Goal: Task Accomplishment & Management: Manage account settings

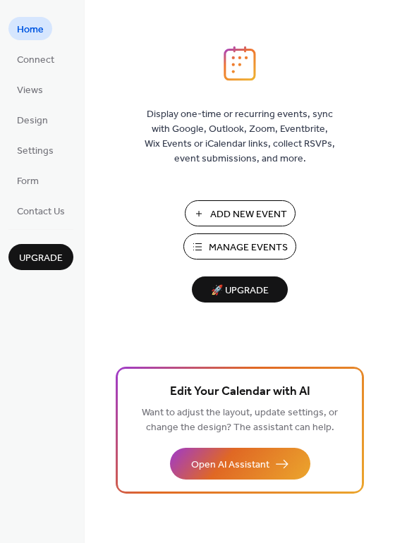
click at [267, 251] on span "Manage Events" at bounding box center [248, 248] width 79 height 15
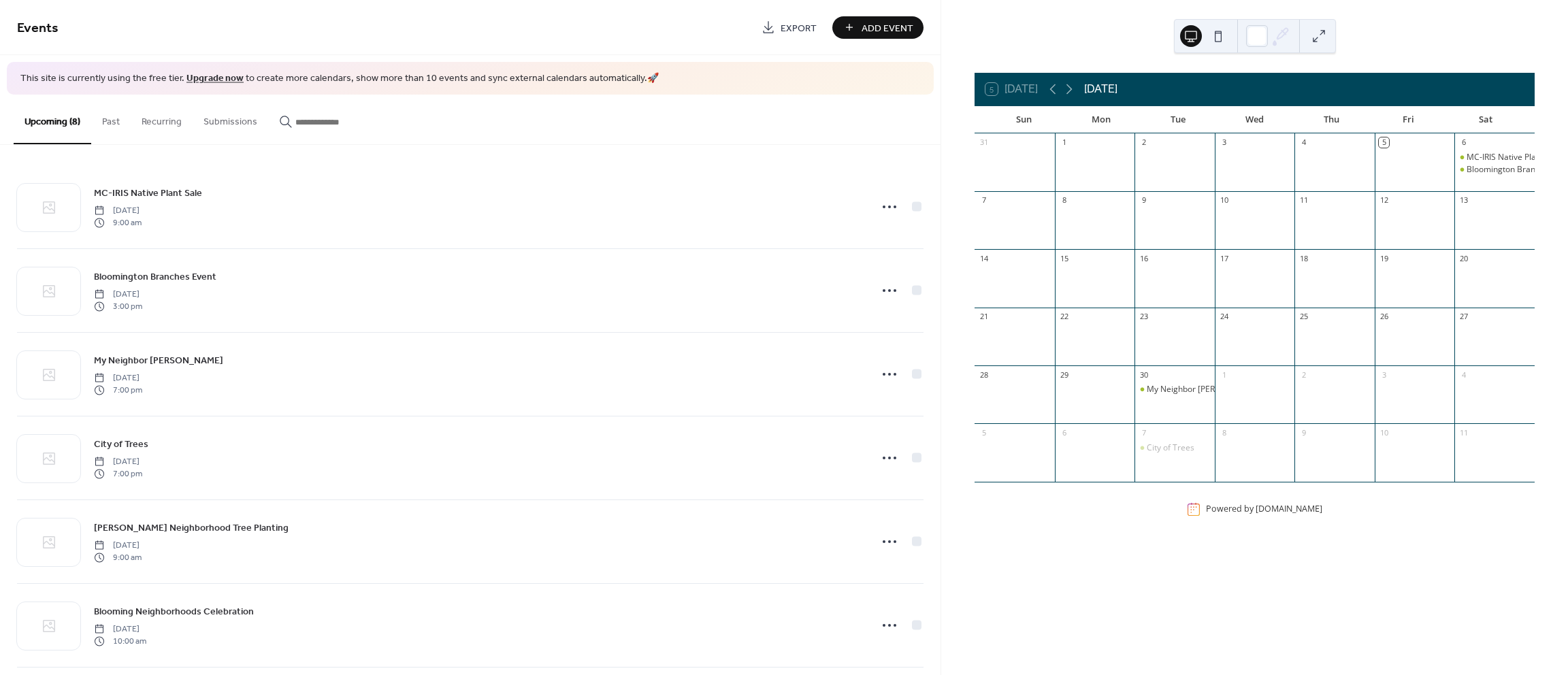
scroll to position [180, 0]
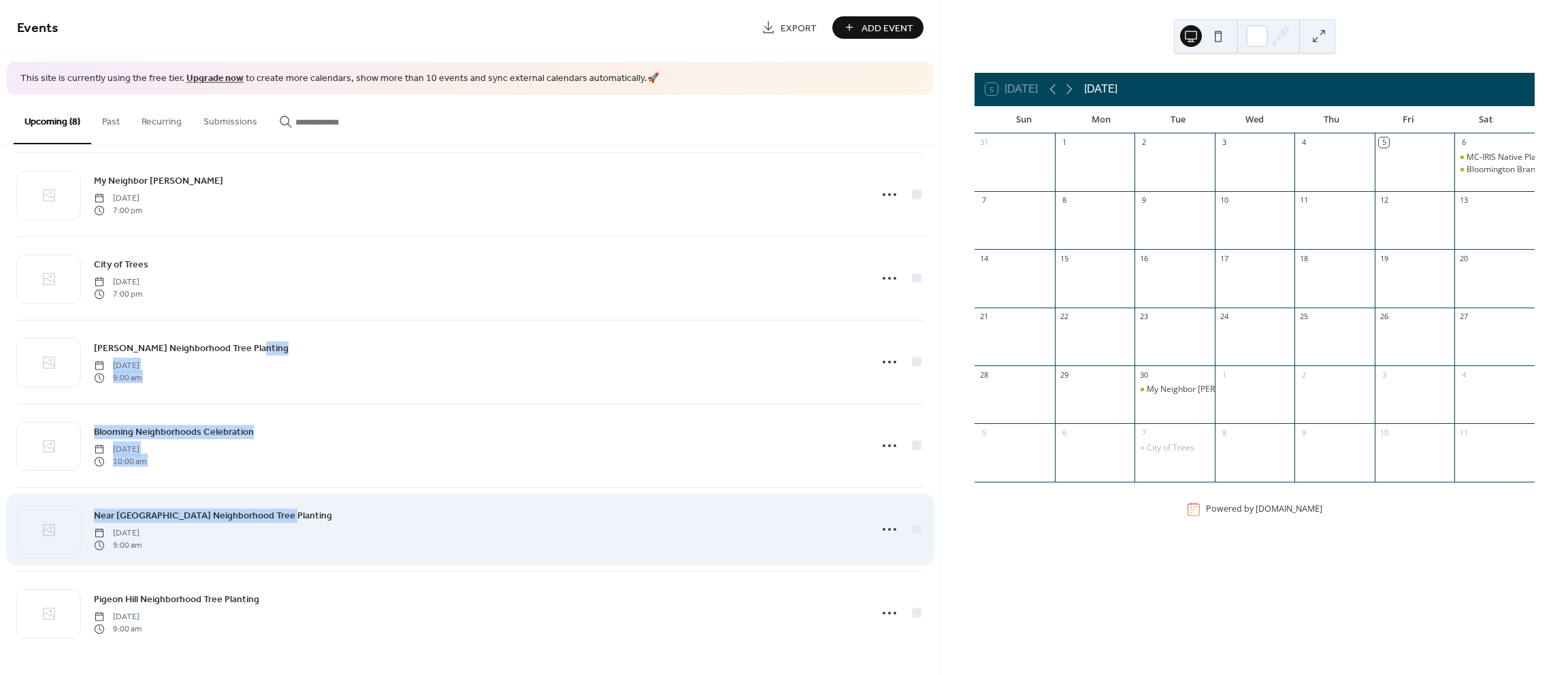
drag, startPoint x: 766, startPoint y: 364, endPoint x: 766, endPoint y: 504, distance: 140.0
click at [766, 504] on div "MC-IRIS Native Plant Sale [DATE] 9:00 am [GEOGRAPHIC_DATA] Event [DATE] 3:00 pm…" at bounding box center [471, 320] width 907 height 669
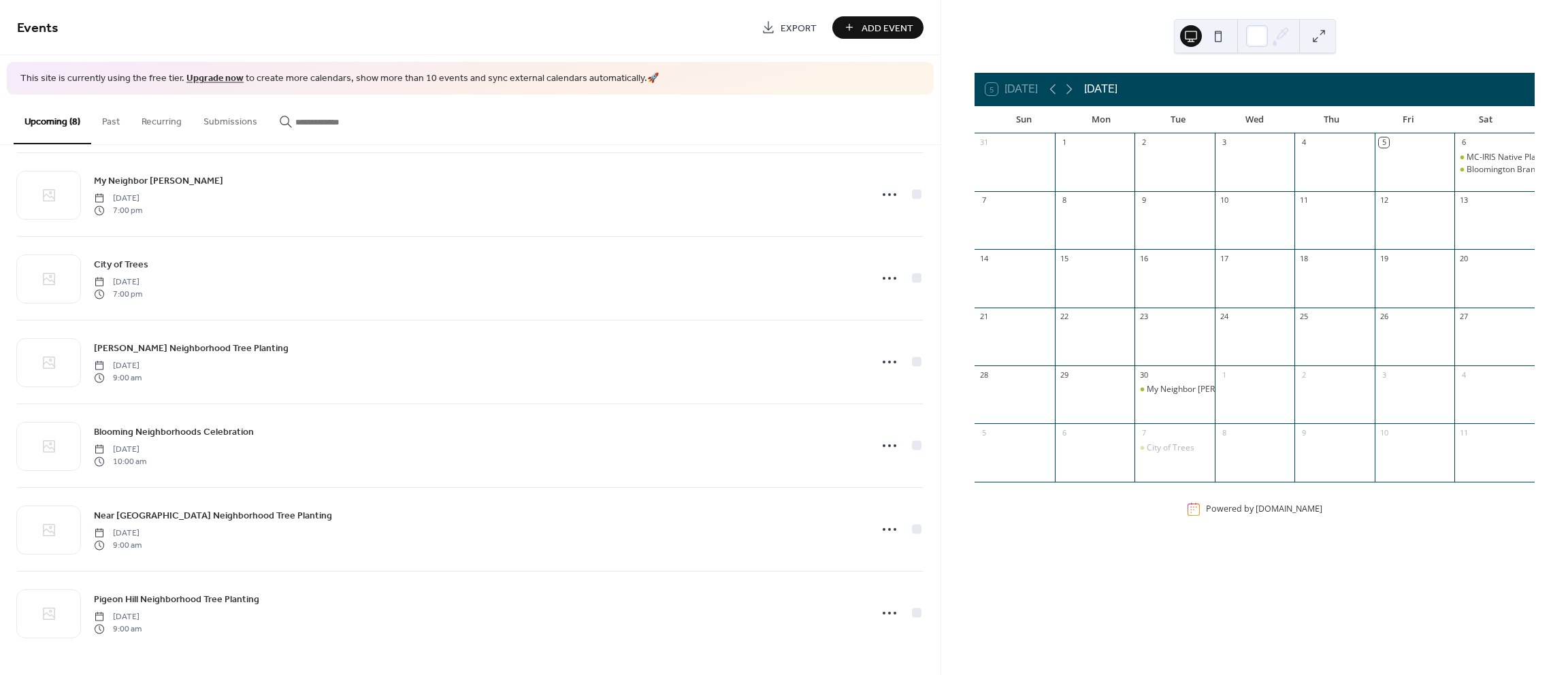
click at [942, 459] on div "5 [DATE] [DATE] Sun Mon Tue Wed Thu Fri Sat 31 1 2 3 4 5 6 MC-IRIS Native Plant…" at bounding box center [1255, 338] width 627 height 675
